Goal: Browse casually: Explore the website without a specific task or goal

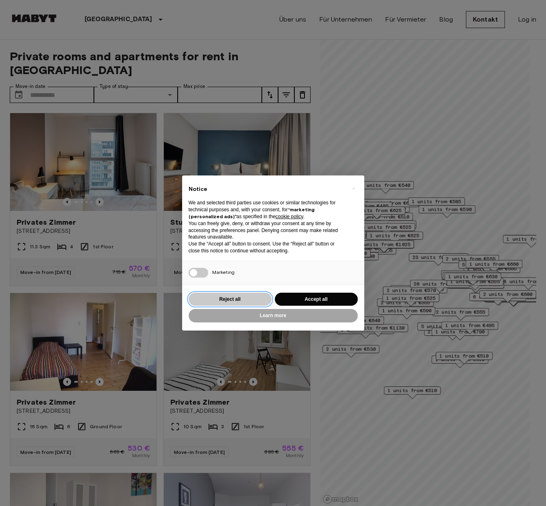
click at [246, 297] on button "Reject all" at bounding box center [230, 298] width 83 height 13
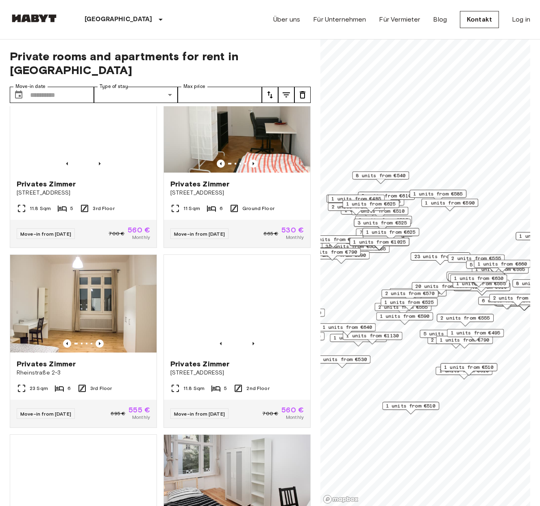
scroll to position [610, 0]
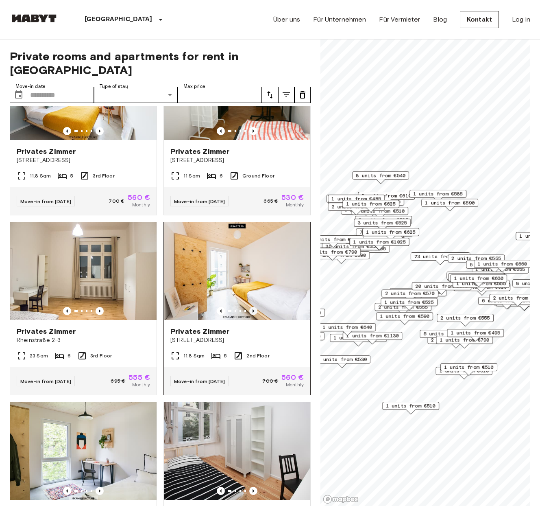
click at [251, 310] on icon "Previous image" at bounding box center [253, 311] width 8 height 8
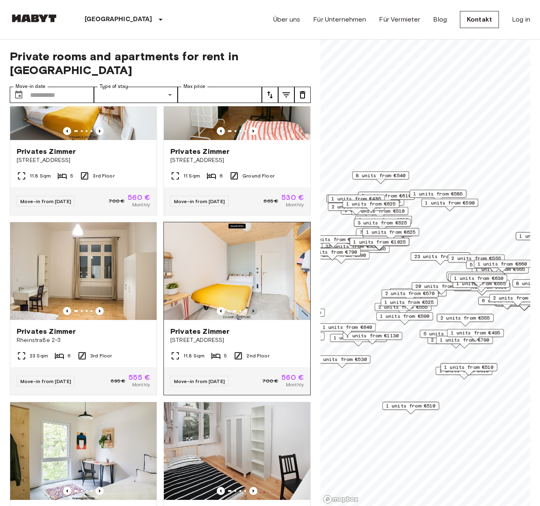
click at [251, 310] on icon "Previous image" at bounding box center [253, 311] width 8 height 8
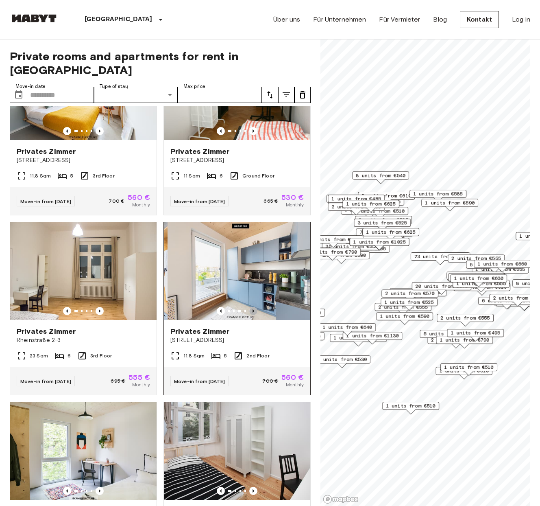
click at [251, 310] on icon "Previous image" at bounding box center [253, 311] width 8 height 8
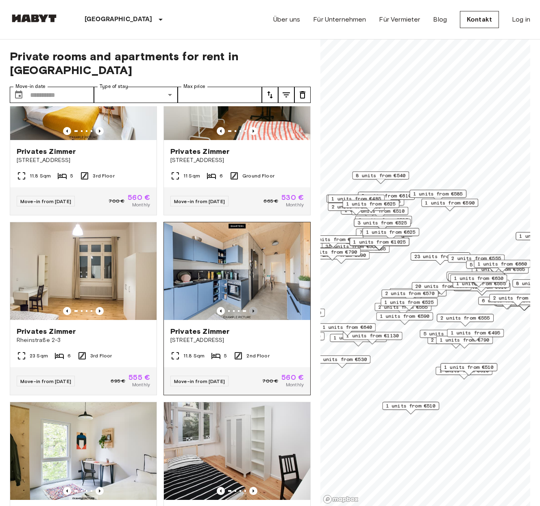
click at [251, 310] on icon "Previous image" at bounding box center [253, 311] width 8 height 8
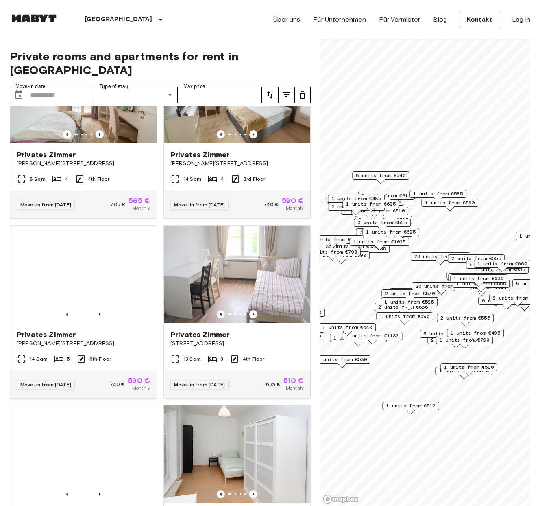
scroll to position [2586, 0]
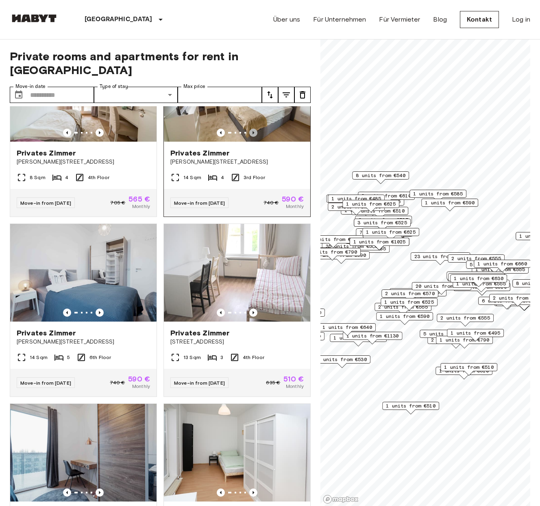
click at [251, 137] on icon "Previous image" at bounding box center [253, 133] width 8 height 8
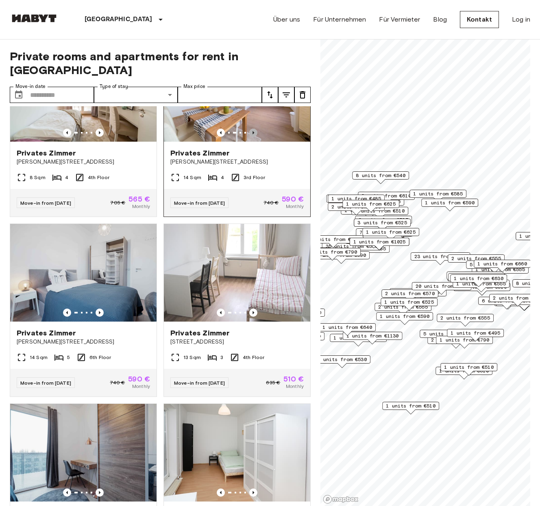
click at [251, 137] on icon "Previous image" at bounding box center [253, 133] width 8 height 8
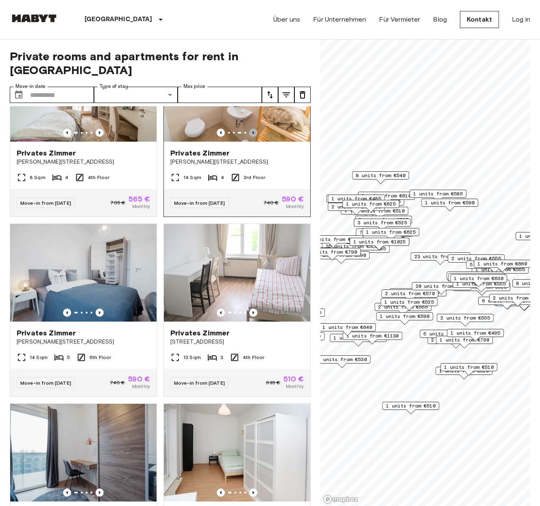
click at [251, 137] on icon "Previous image" at bounding box center [253, 133] width 8 height 8
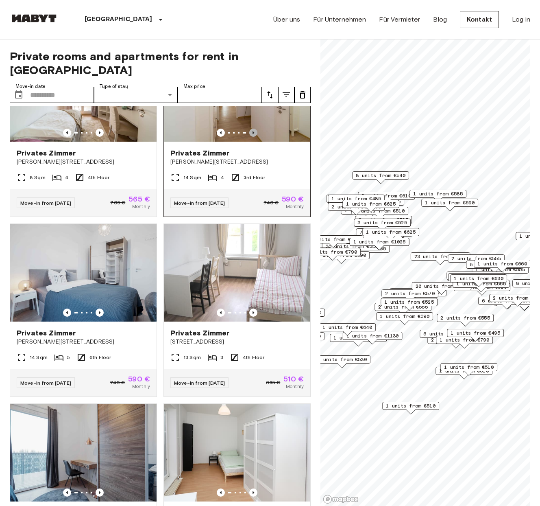
click at [251, 137] on icon "Previous image" at bounding box center [253, 133] width 8 height 8
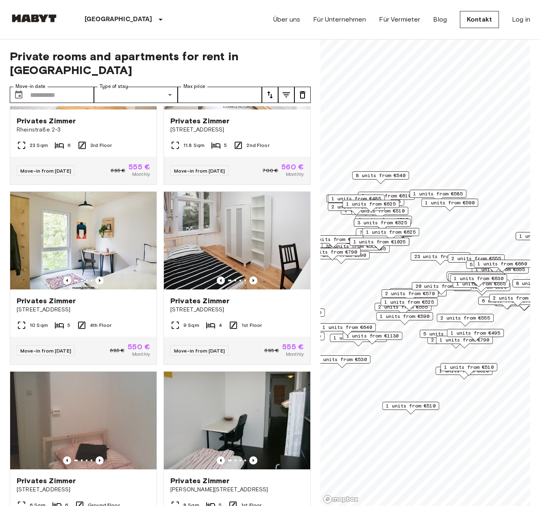
scroll to position [796, 0]
